Goal: Information Seeking & Learning: Learn about a topic

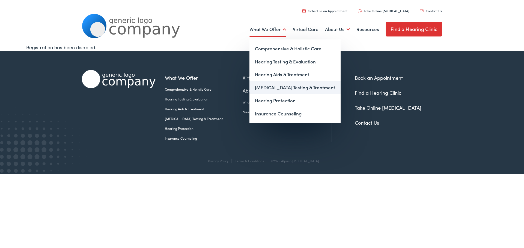
click at [257, 85] on link "[MEDICAL_DATA] Testing & Treatment" at bounding box center [294, 87] width 91 height 13
